Goal: Navigation & Orientation: Find specific page/section

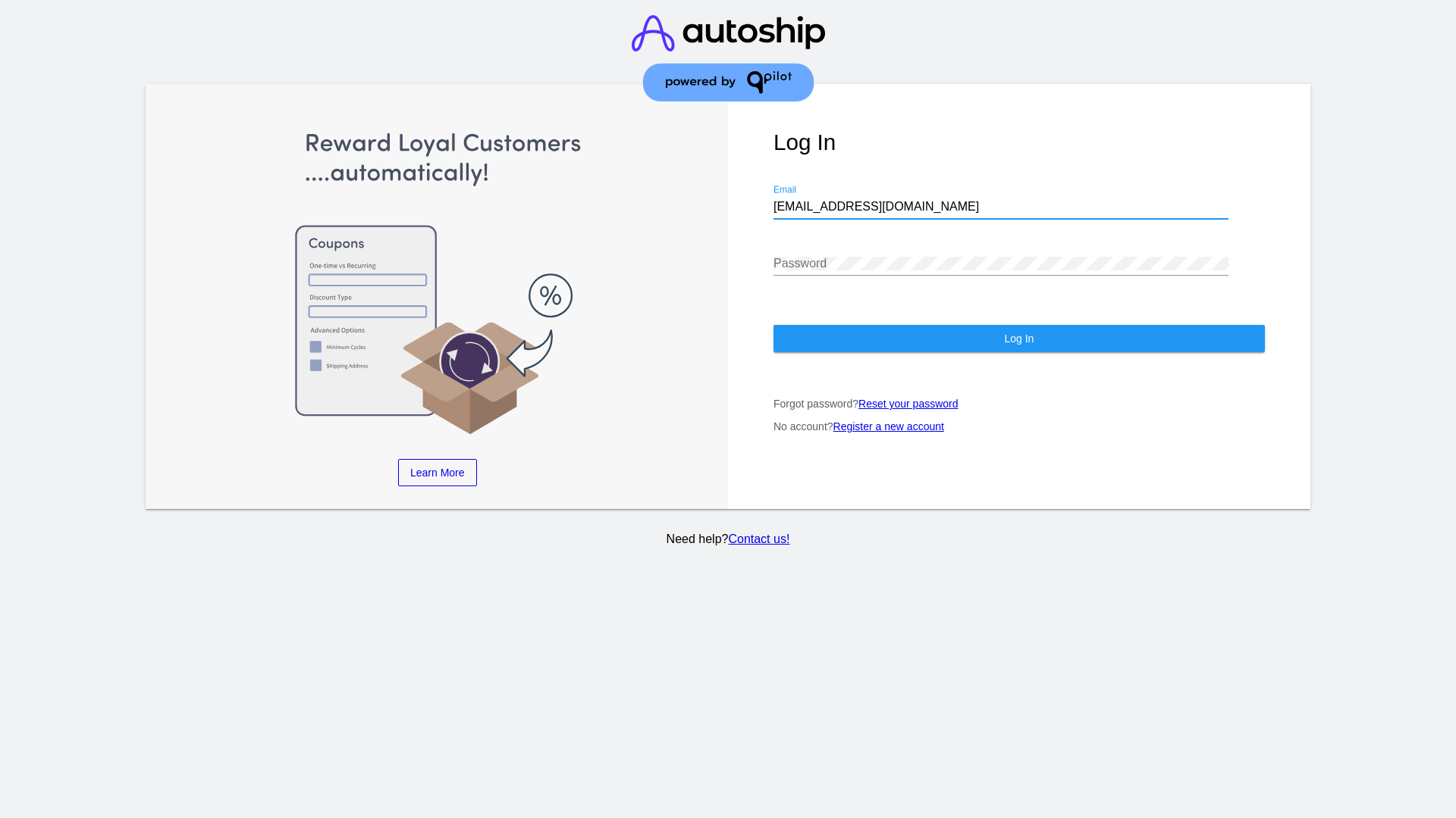
type input "[EMAIL_ADDRESS][DOMAIN_NAME]"
click at [1018, 339] on span "Log In" at bounding box center [1019, 338] width 30 height 12
